Goal: Check status: Check status

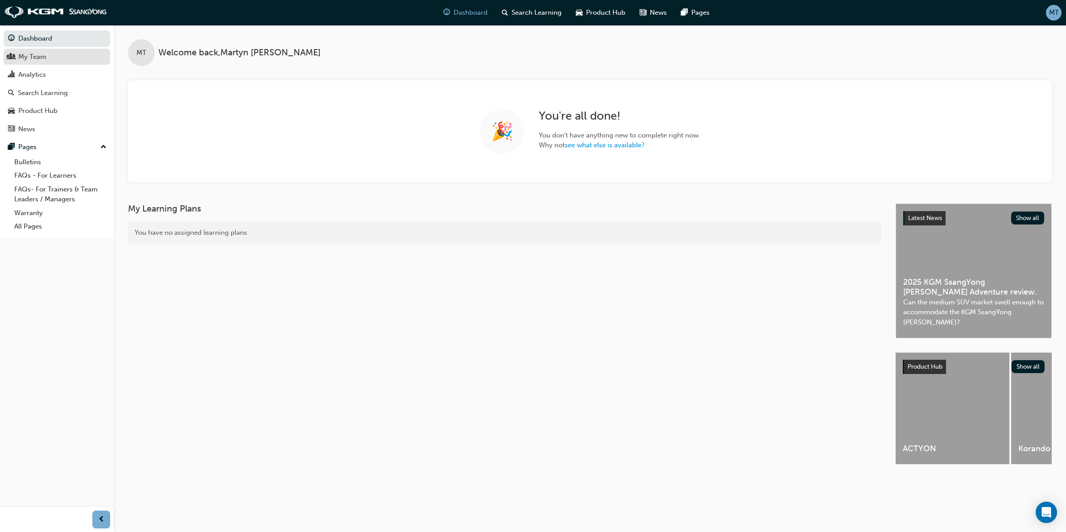
click at [42, 60] on div "My Team" at bounding box center [32, 57] width 28 height 10
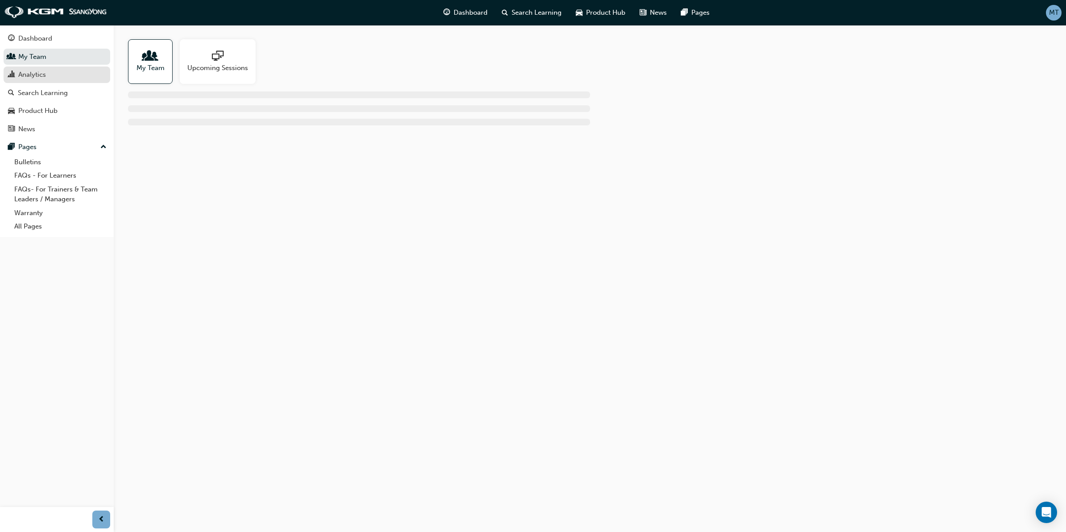
click at [46, 74] on div "Analytics" at bounding box center [57, 74] width 98 height 11
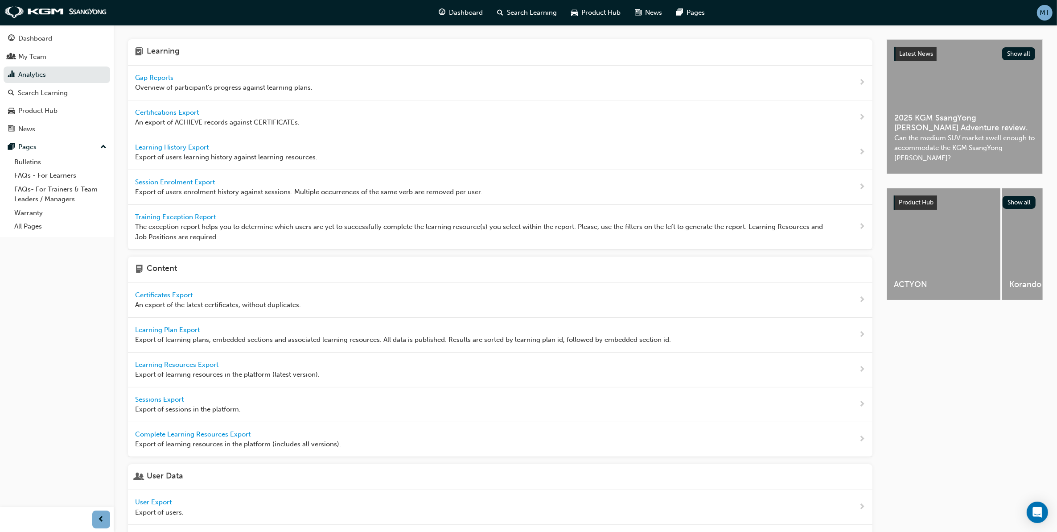
click at [161, 77] on span "Gap Reports" at bounding box center [155, 78] width 40 height 8
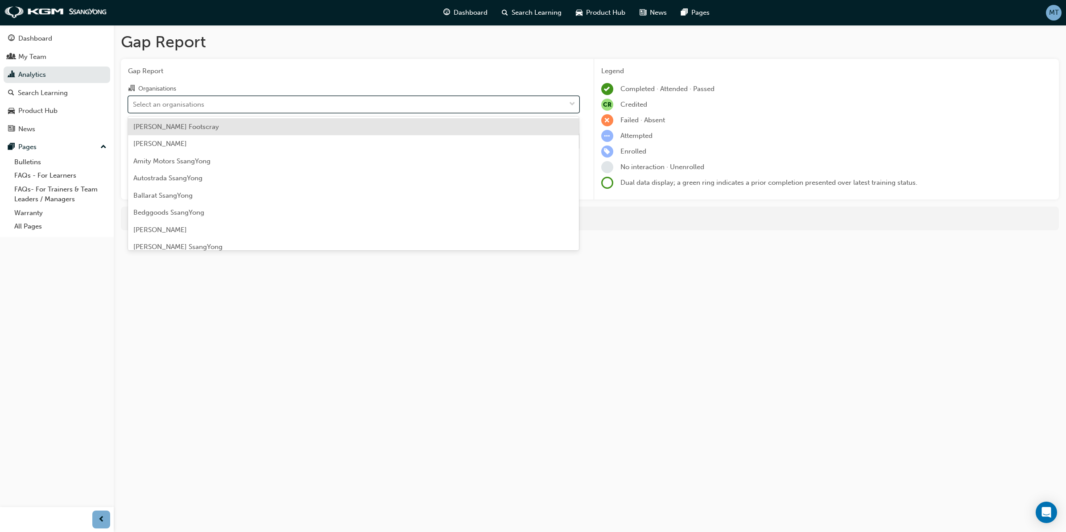
click at [206, 102] on div "Select an organisations" at bounding box center [346, 104] width 437 height 16
click at [134, 102] on input "Organisations option [PERSON_NAME] Footscray focused, 1 of 73. 73 results avail…" at bounding box center [133, 104] width 1 height 8
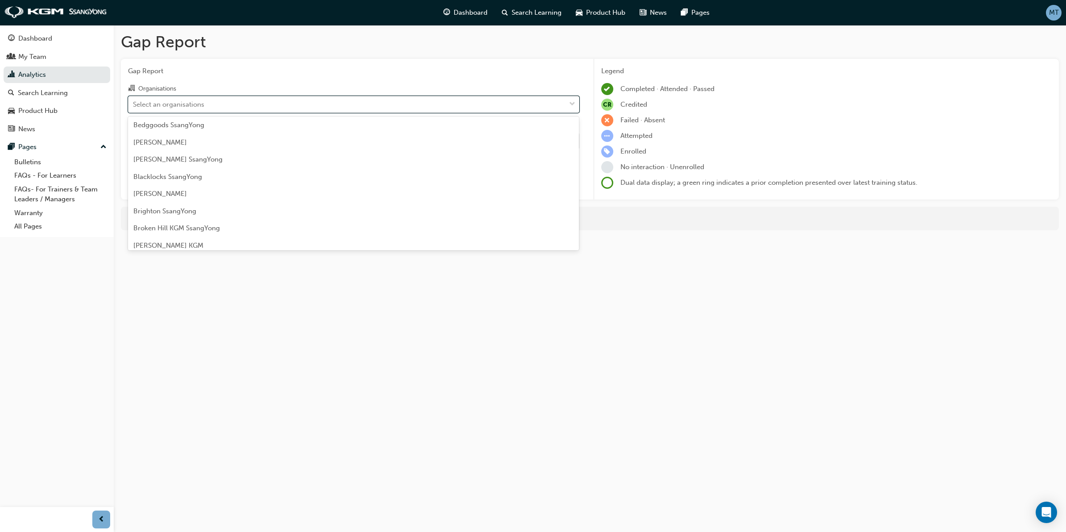
scroll to position [112, 0]
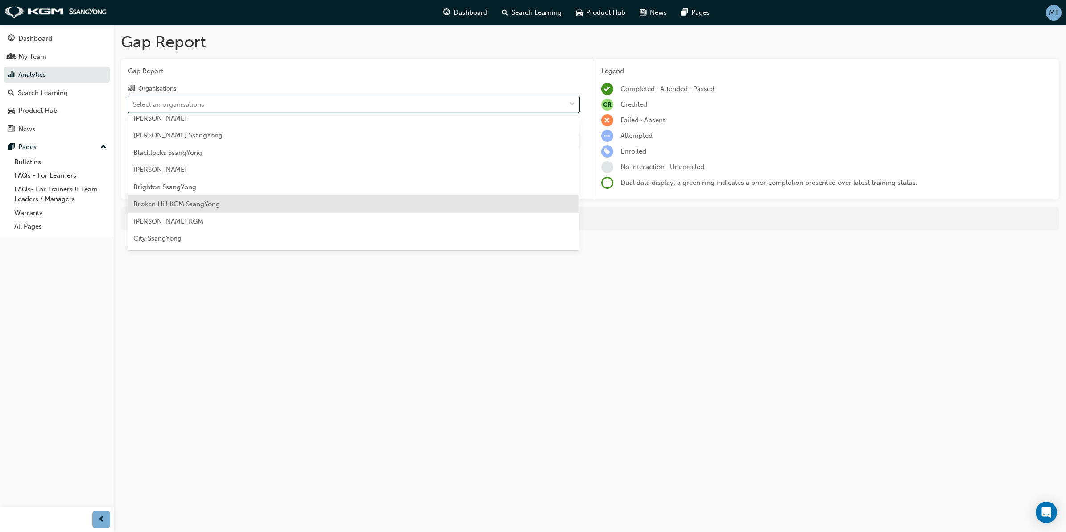
click at [178, 197] on div "Broken Hill KGM SsangYong" at bounding box center [353, 203] width 451 height 17
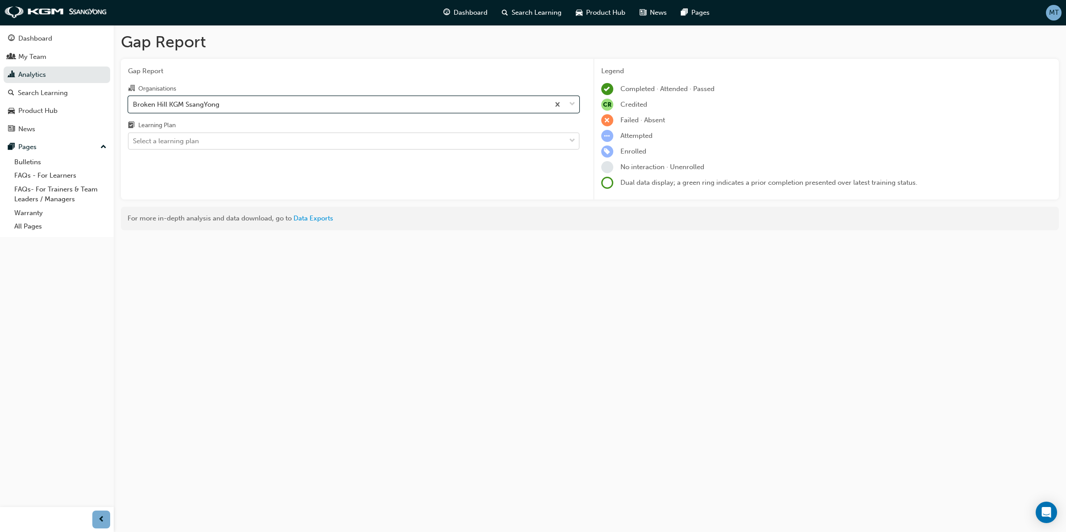
click at [527, 143] on div "Select a learning plan" at bounding box center [346, 141] width 437 height 16
click at [134, 143] on input "Learning Plan Select a learning plan" at bounding box center [133, 141] width 1 height 8
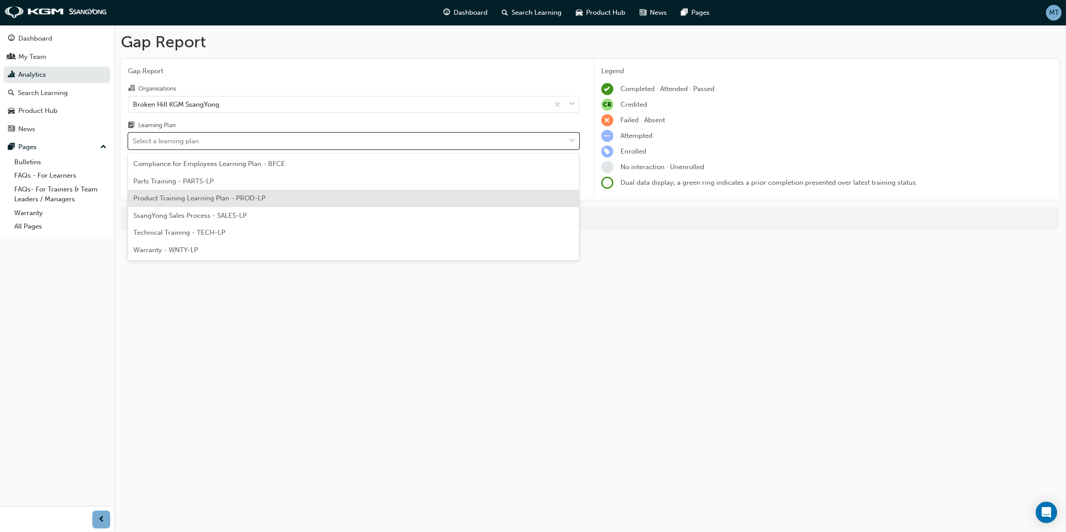
click at [222, 199] on span "Product Training Learning Plan - PROD-LP" at bounding box center [199, 198] width 132 height 8
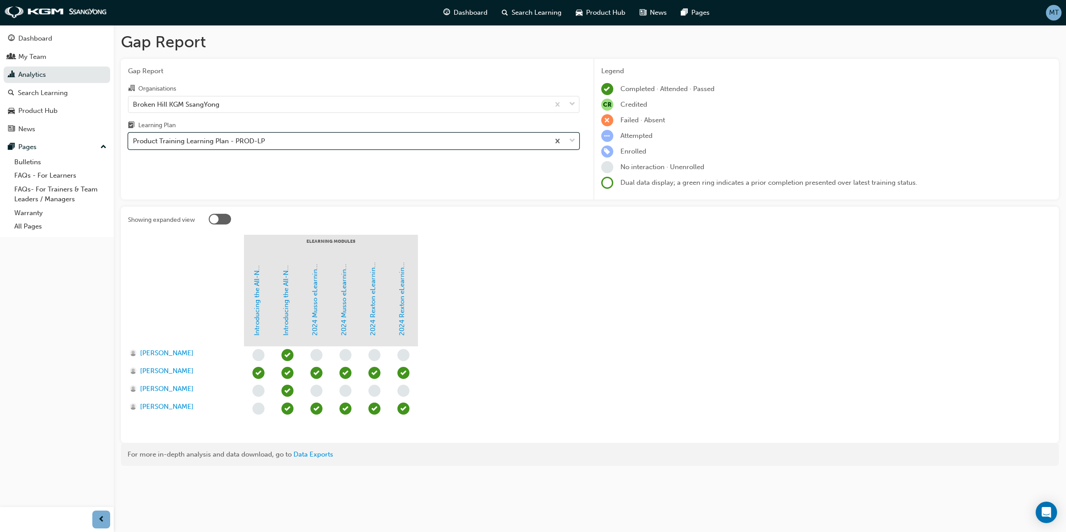
click at [418, 143] on div "Product Training Learning Plan - PROD-LP" at bounding box center [338, 141] width 421 height 16
click at [134, 143] on input "Learning Plan option Product Training Learning Plan - PROD-LP, selected. 0 resu…" at bounding box center [133, 141] width 1 height 8
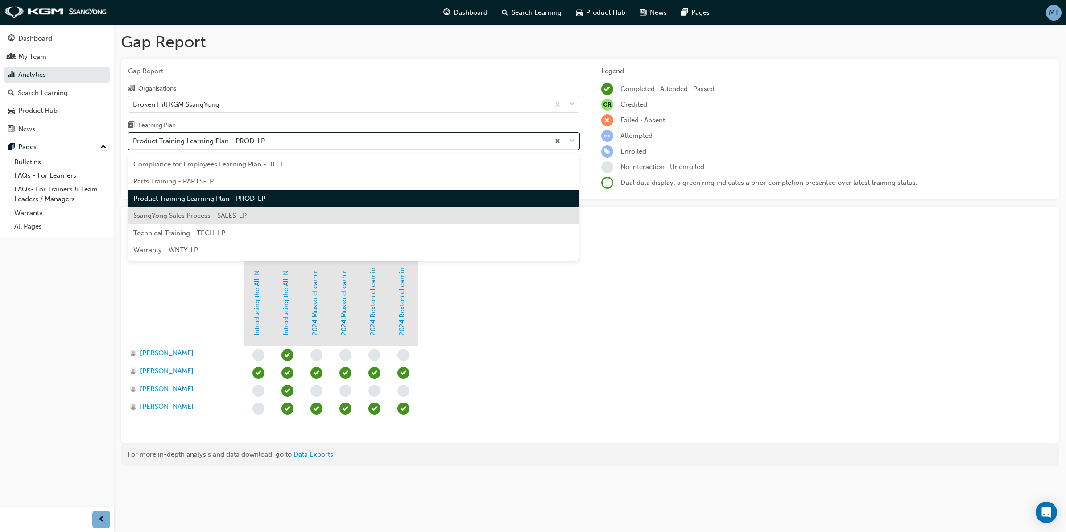
click at [245, 213] on span "SsangYong Sales Process - SALES-LP" at bounding box center [189, 215] width 113 height 8
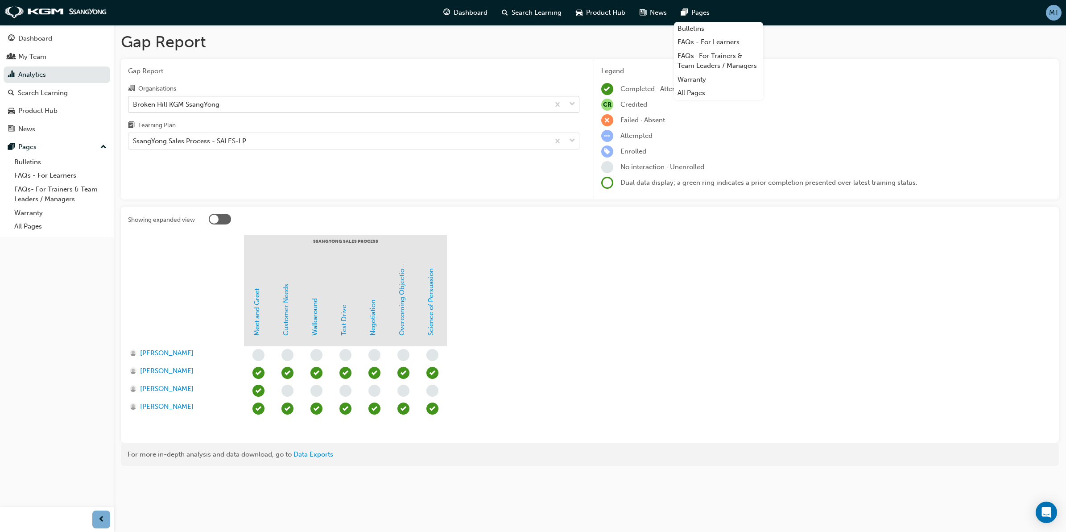
click at [572, 103] on span "down-icon" at bounding box center [572, 105] width 6 height 12
click at [134, 103] on input "Organisations Broken Hill KGM SsangYong" at bounding box center [133, 104] width 1 height 8
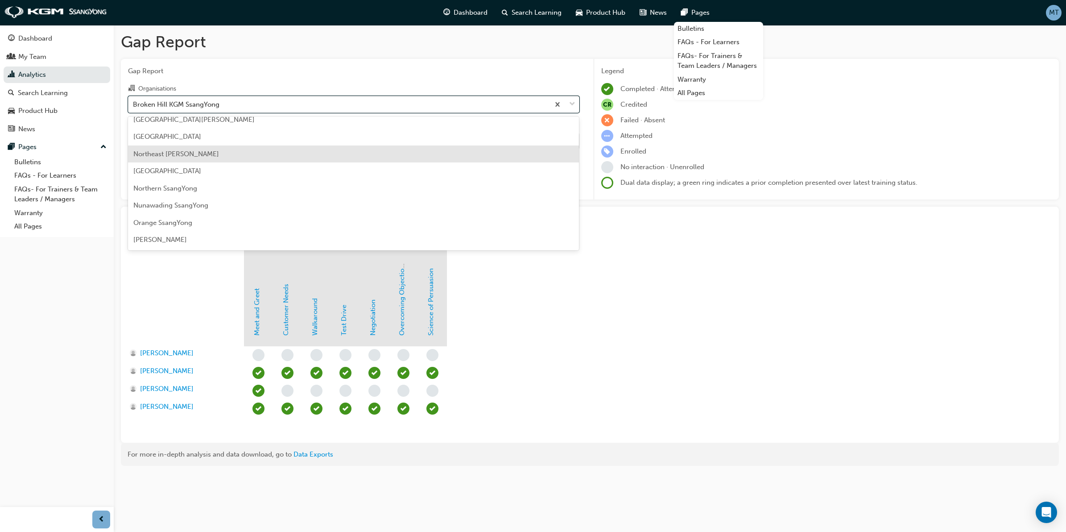
scroll to position [804, 0]
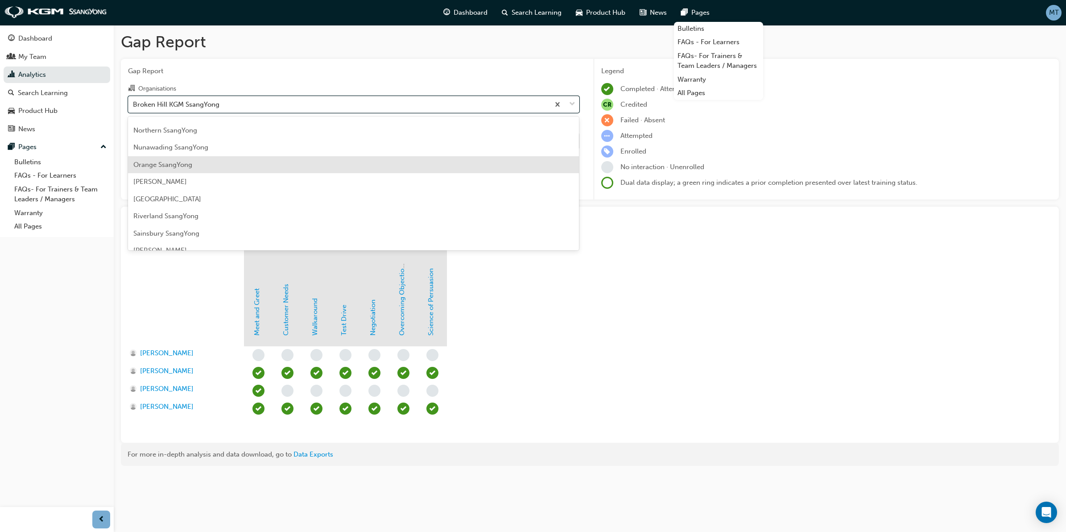
click at [196, 167] on div "Orange SsangYong" at bounding box center [353, 164] width 451 height 17
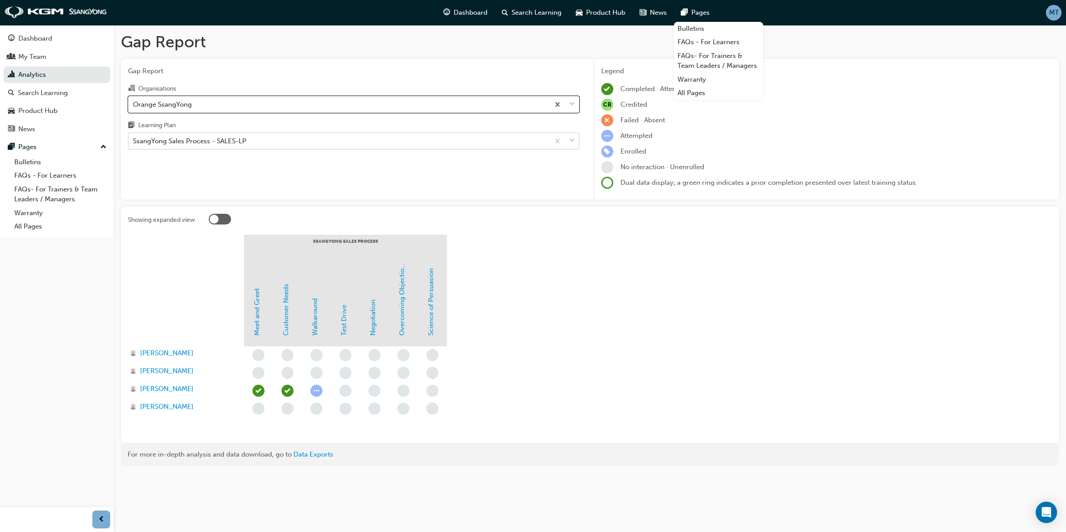
drag, startPoint x: 416, startPoint y: 140, endPoint x: 410, endPoint y: 143, distance: 6.8
click at [416, 140] on div "SsangYong Sales Process - SALES-LP" at bounding box center [338, 141] width 421 height 16
click at [134, 140] on input "Learning Plan SsangYong Sales Process - SALES-LP" at bounding box center [133, 141] width 1 height 8
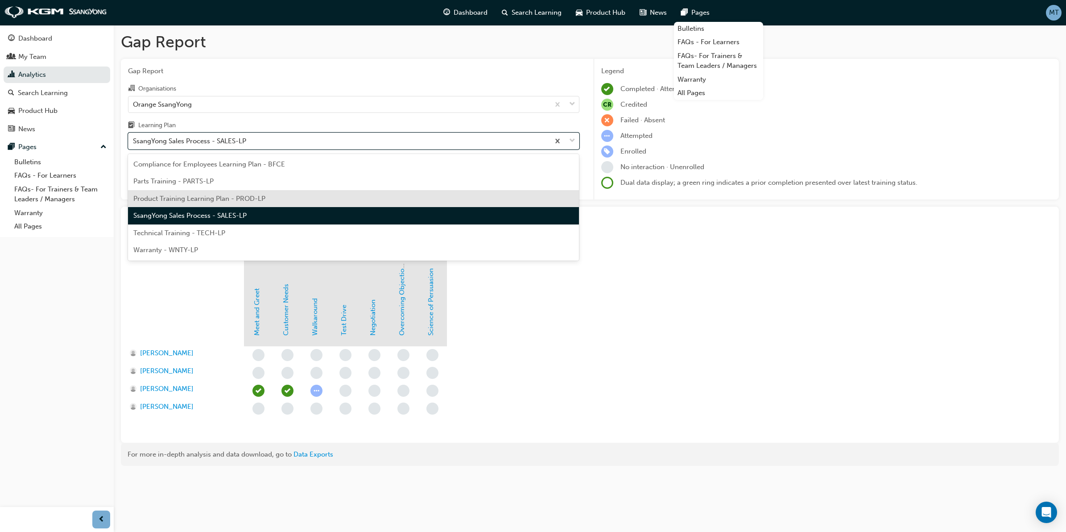
click at [239, 199] on span "Product Training Learning Plan - PROD-LP" at bounding box center [199, 198] width 132 height 8
